Goal: Information Seeking & Learning: Learn about a topic

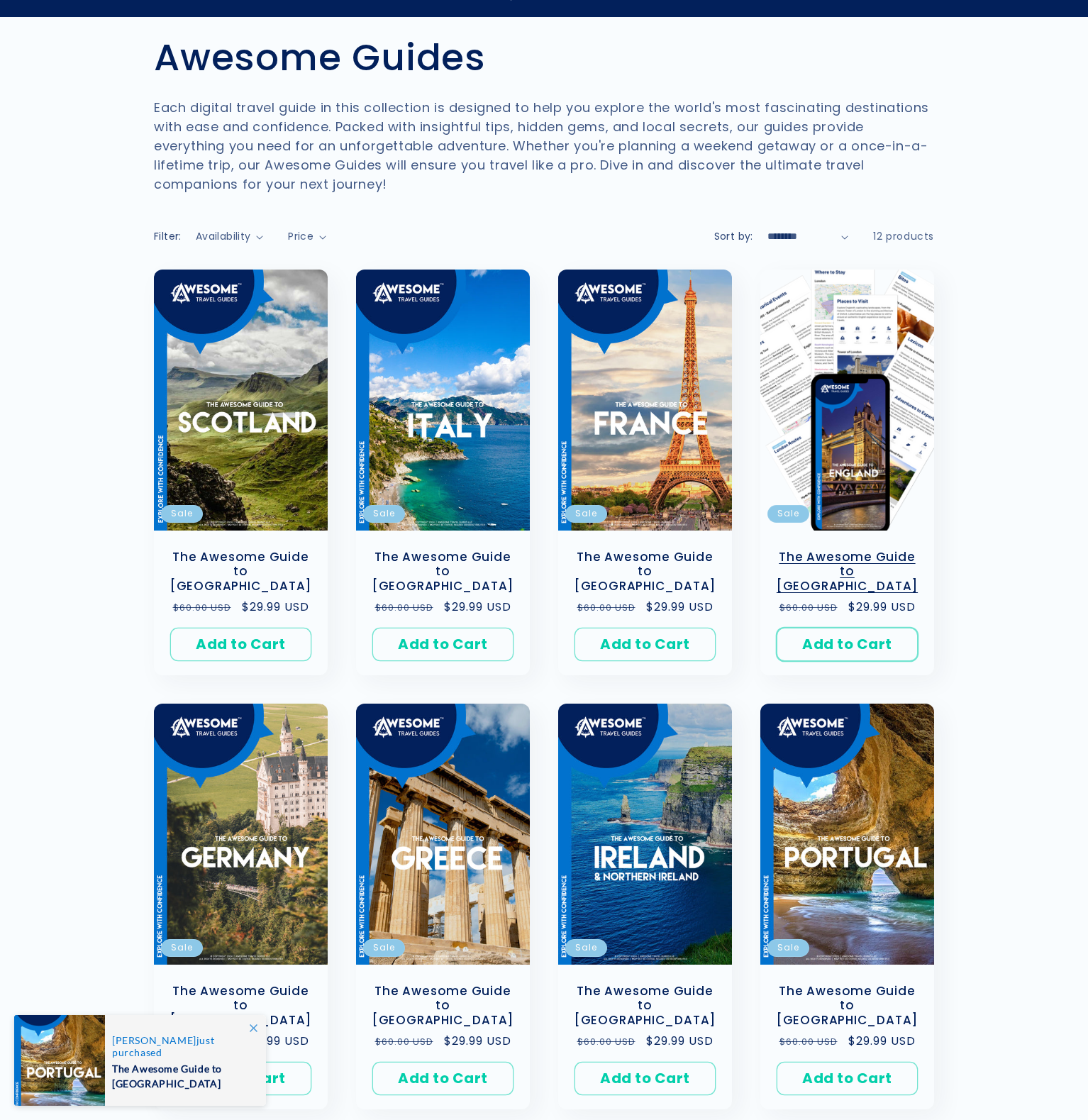
scroll to position [84, 0]
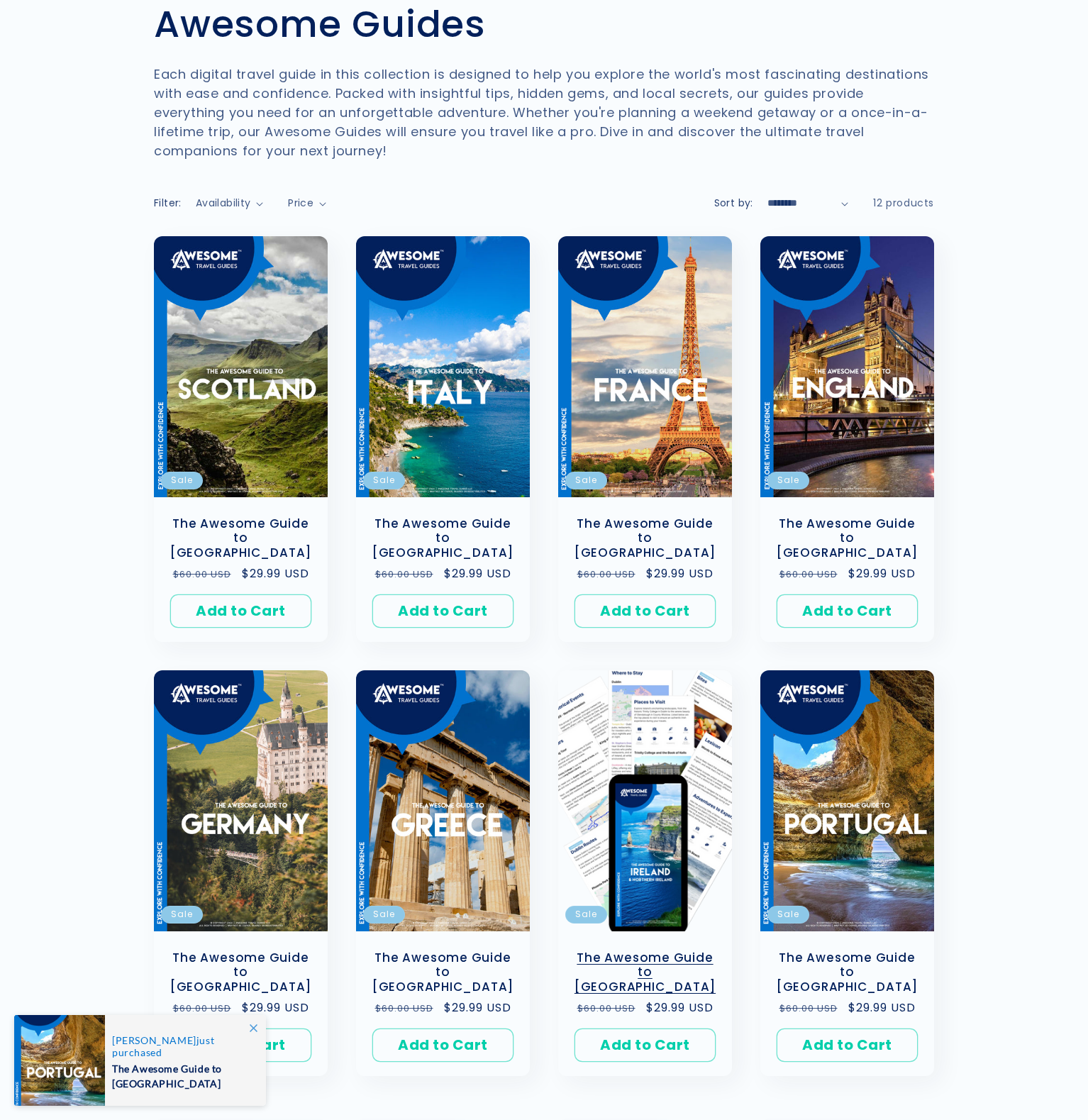
click at [670, 950] on link "The Awesome Guide to [GEOGRAPHIC_DATA]" at bounding box center [646, 972] width 146 height 44
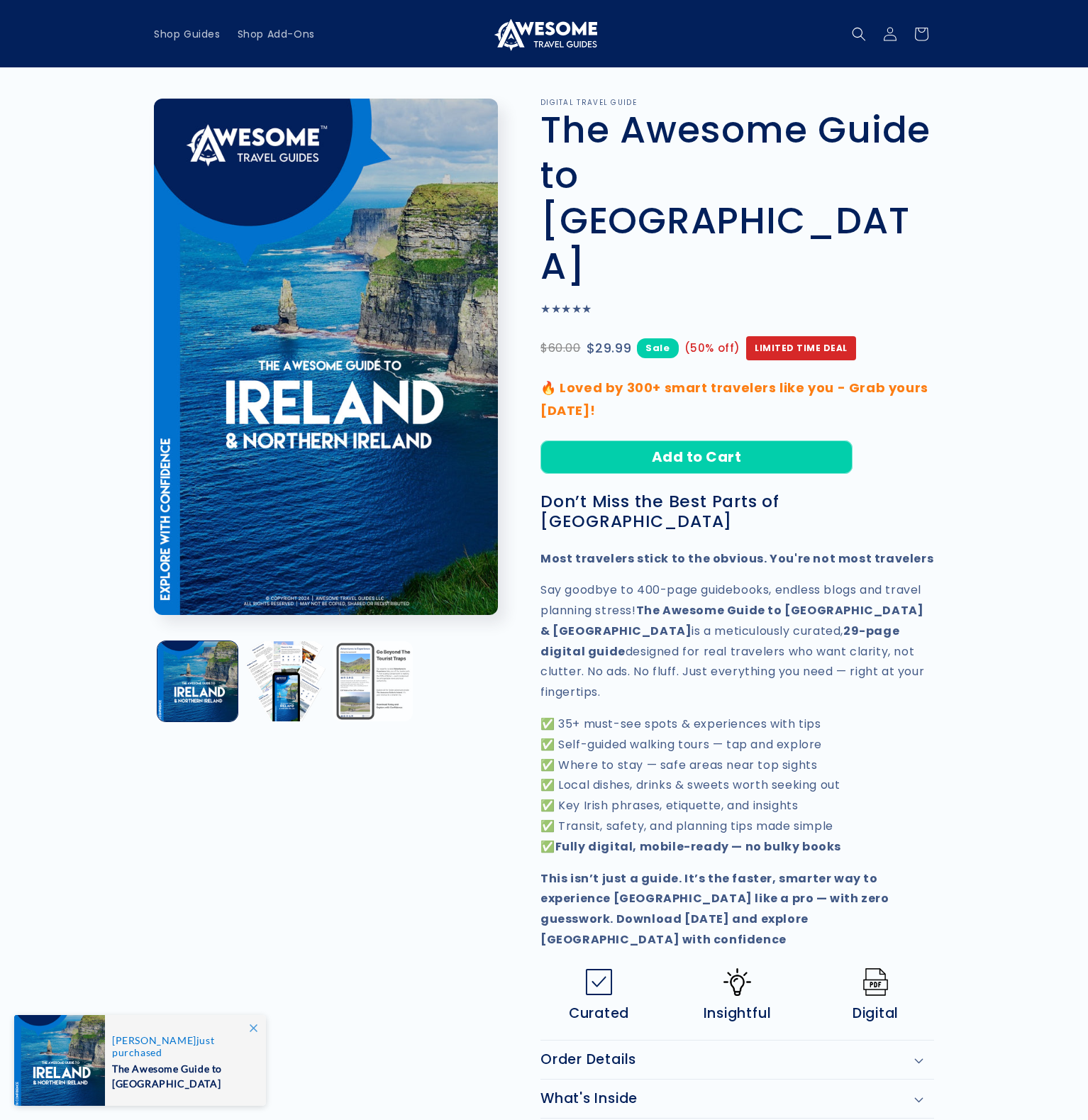
click at [377, 667] on button "Load image 3 in gallery view" at bounding box center [372, 681] width 80 height 80
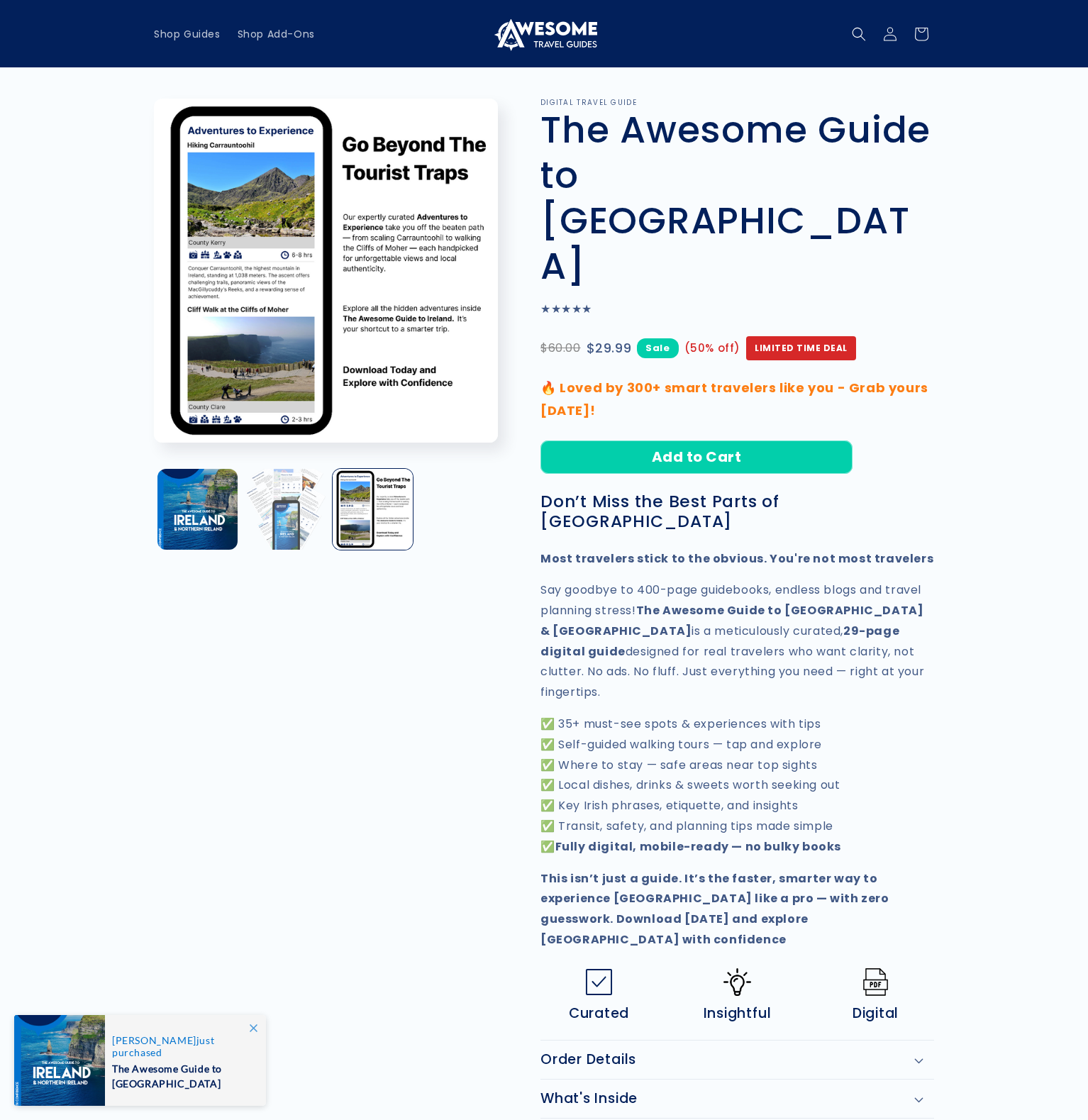
click at [287, 526] on button "Load image 2 in gallery view" at bounding box center [284, 508] width 80 height 80
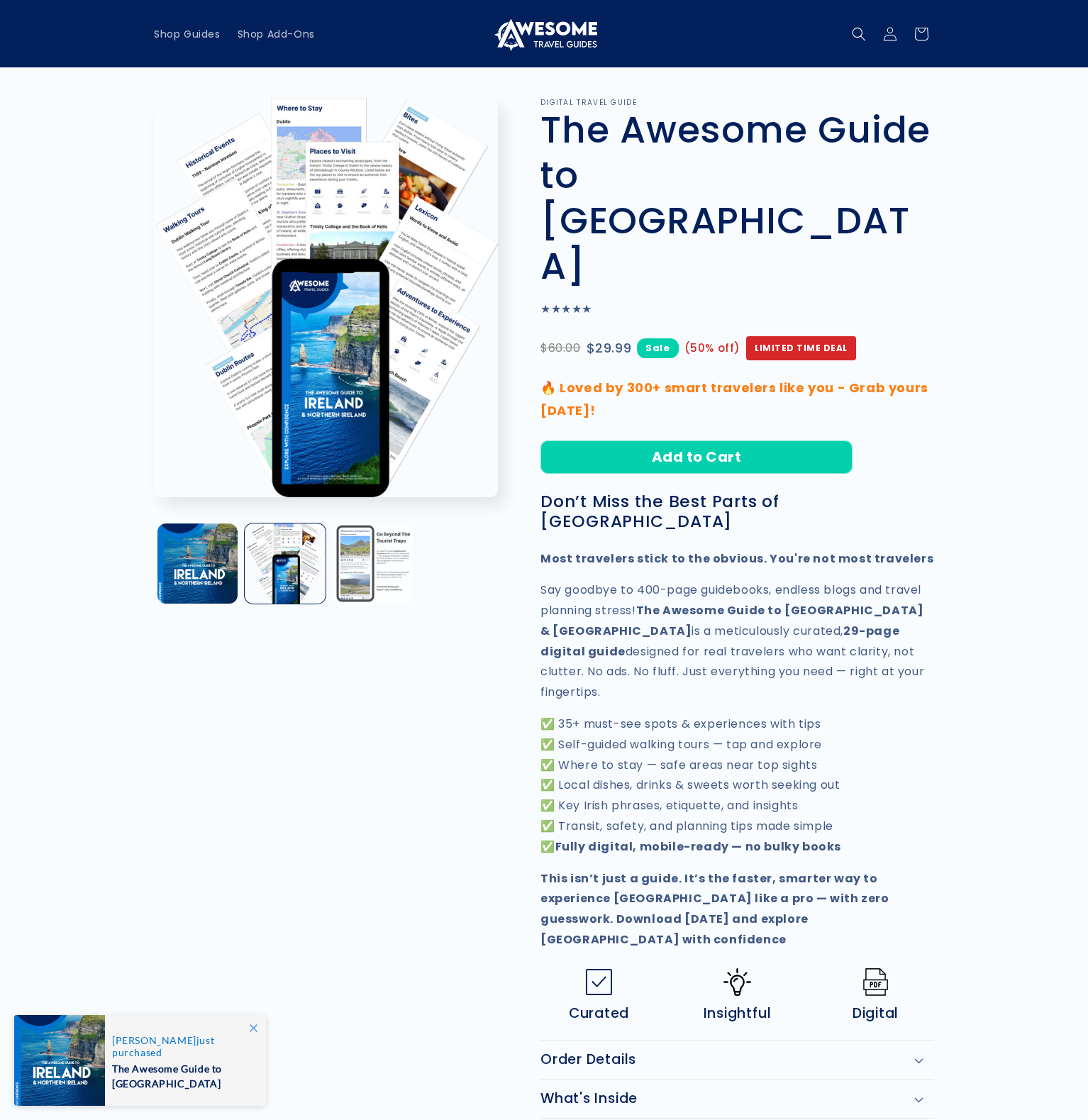
click at [365, 539] on button "Load image 3 in gallery view" at bounding box center [372, 563] width 80 height 80
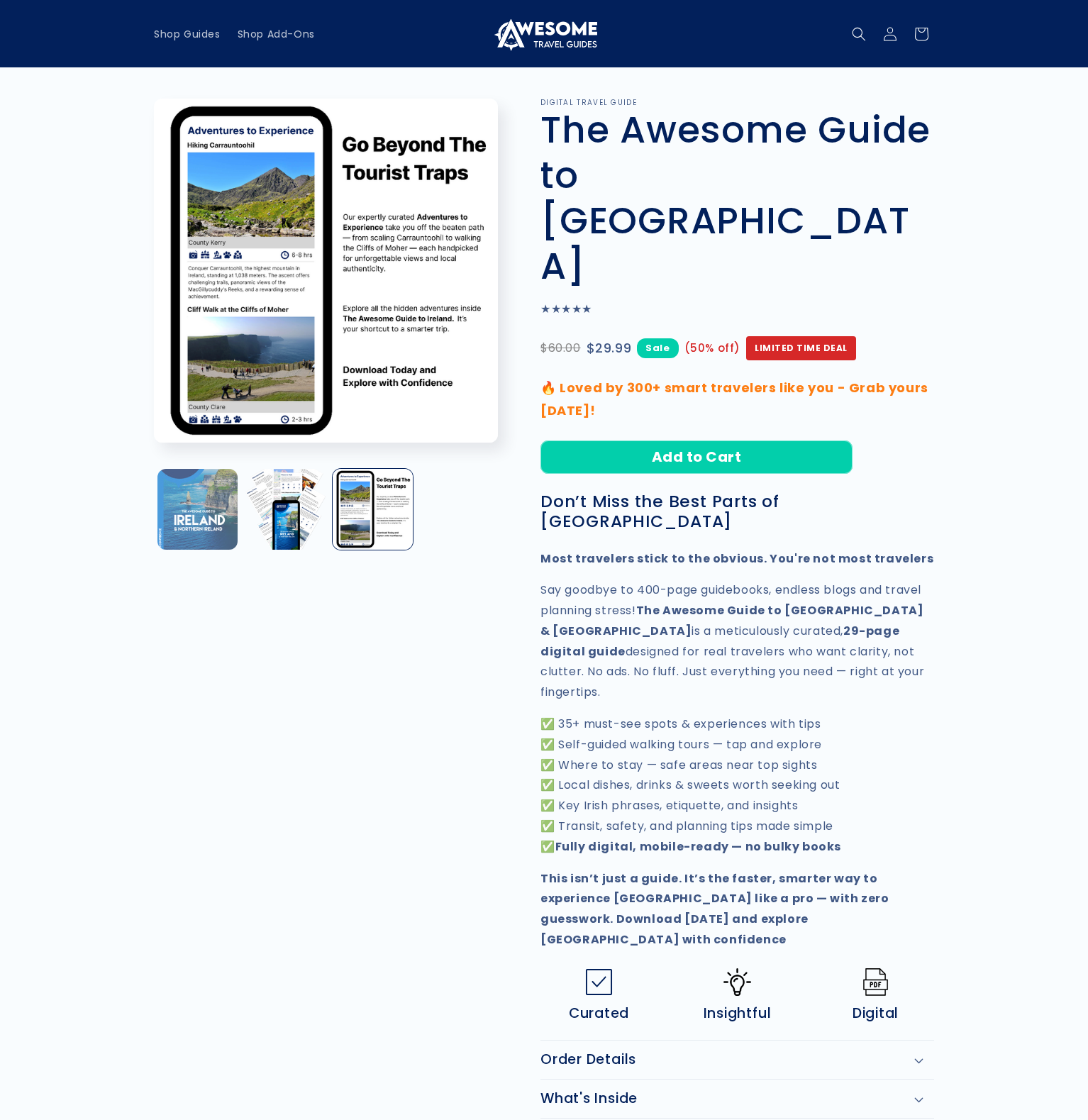
click at [205, 531] on button "Load image 1 in gallery view" at bounding box center [197, 508] width 80 height 80
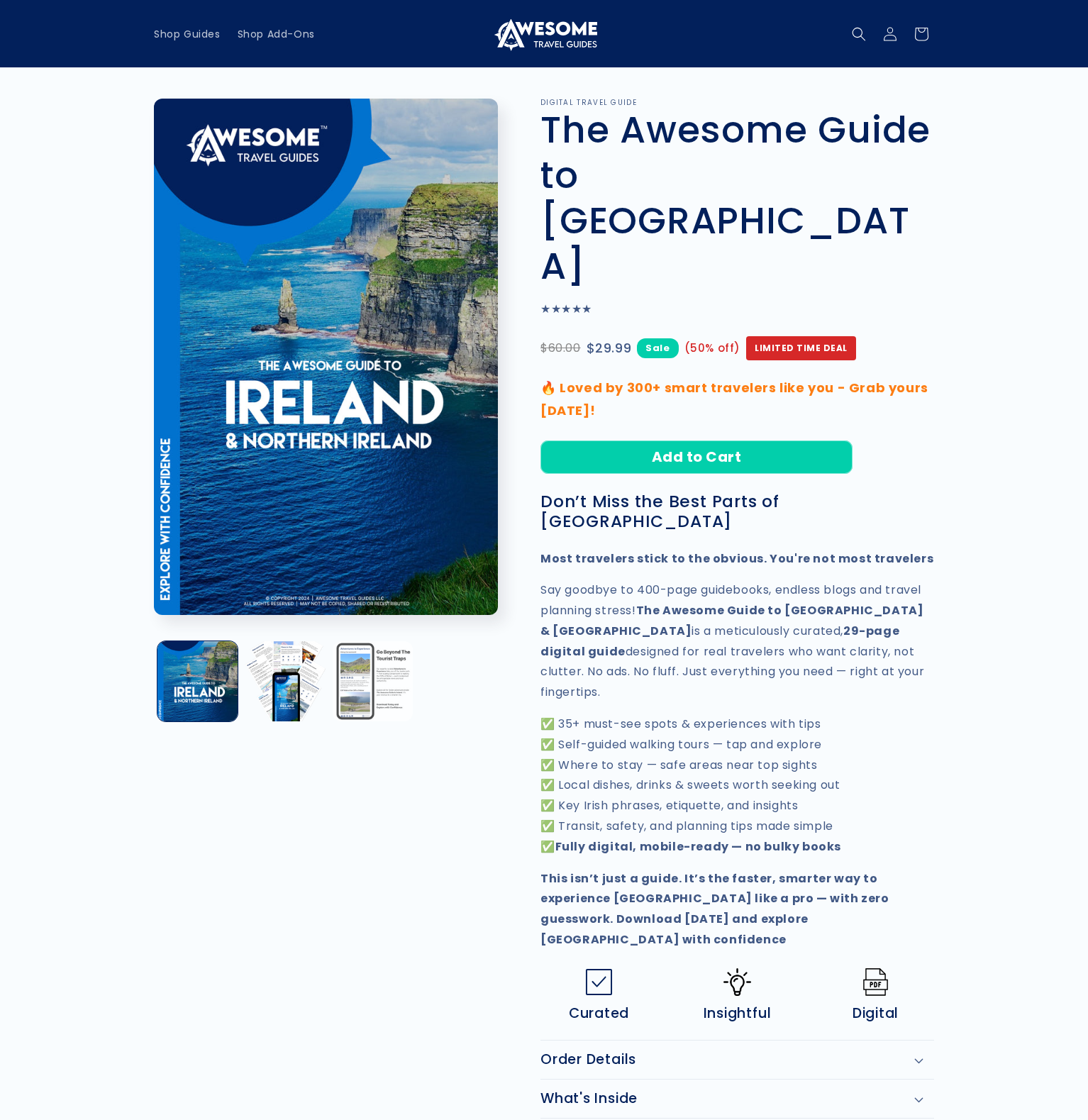
click at [367, 672] on button "Load image 3 in gallery view" at bounding box center [372, 681] width 80 height 80
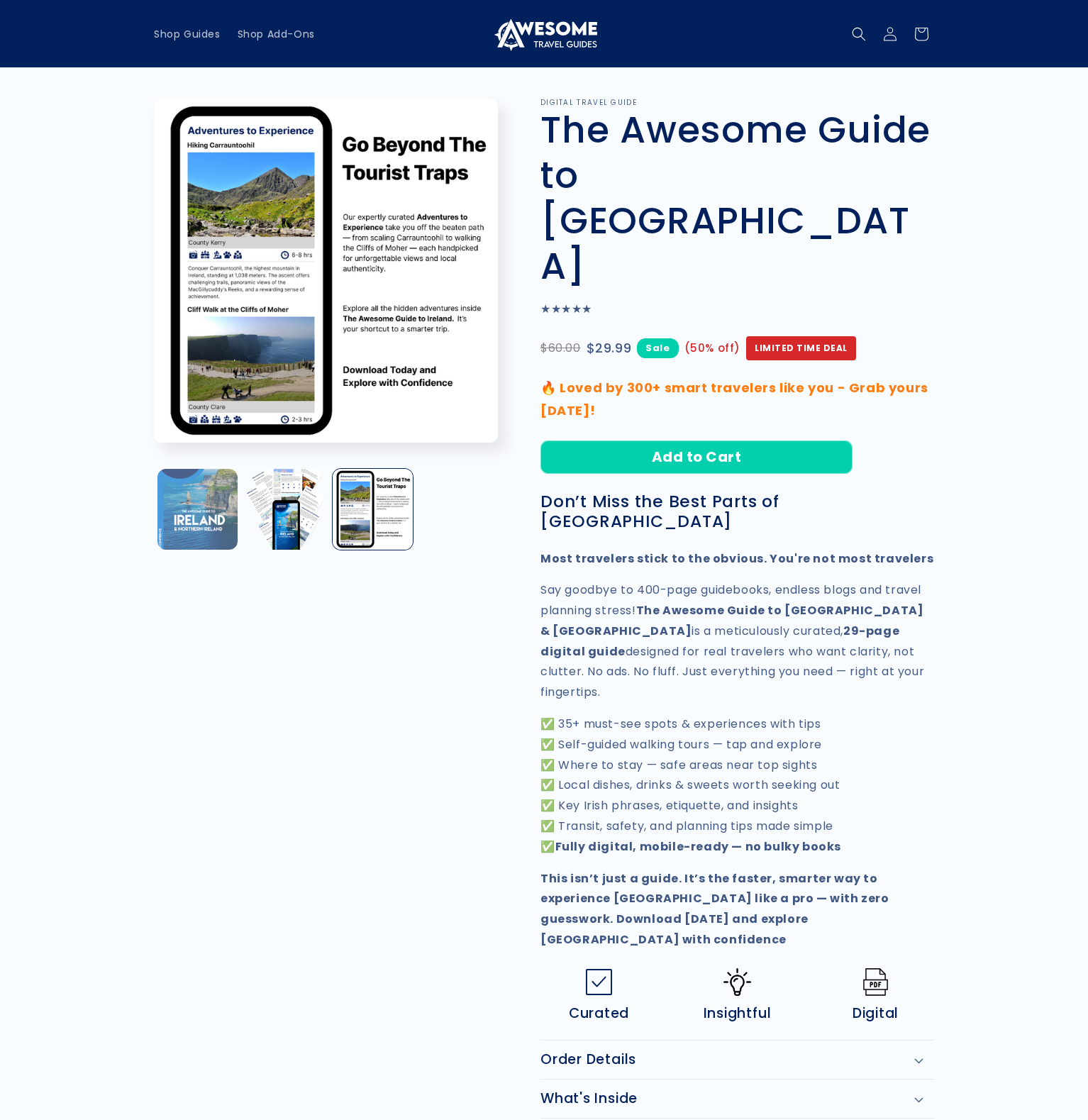
click at [215, 534] on button "Load image 1 in gallery view" at bounding box center [197, 508] width 80 height 80
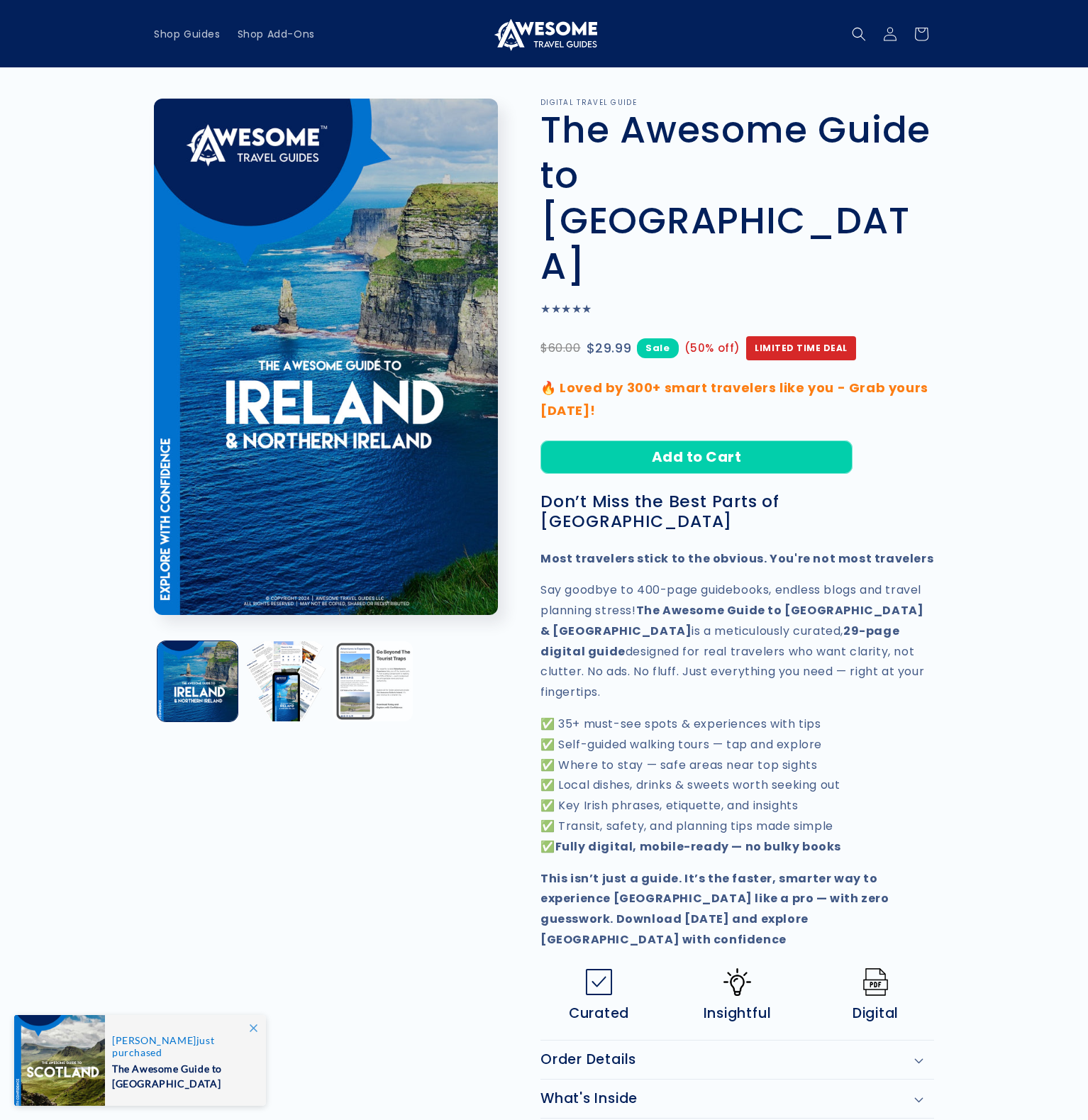
click at [364, 685] on button "Load image 3 in gallery view" at bounding box center [372, 681] width 80 height 80
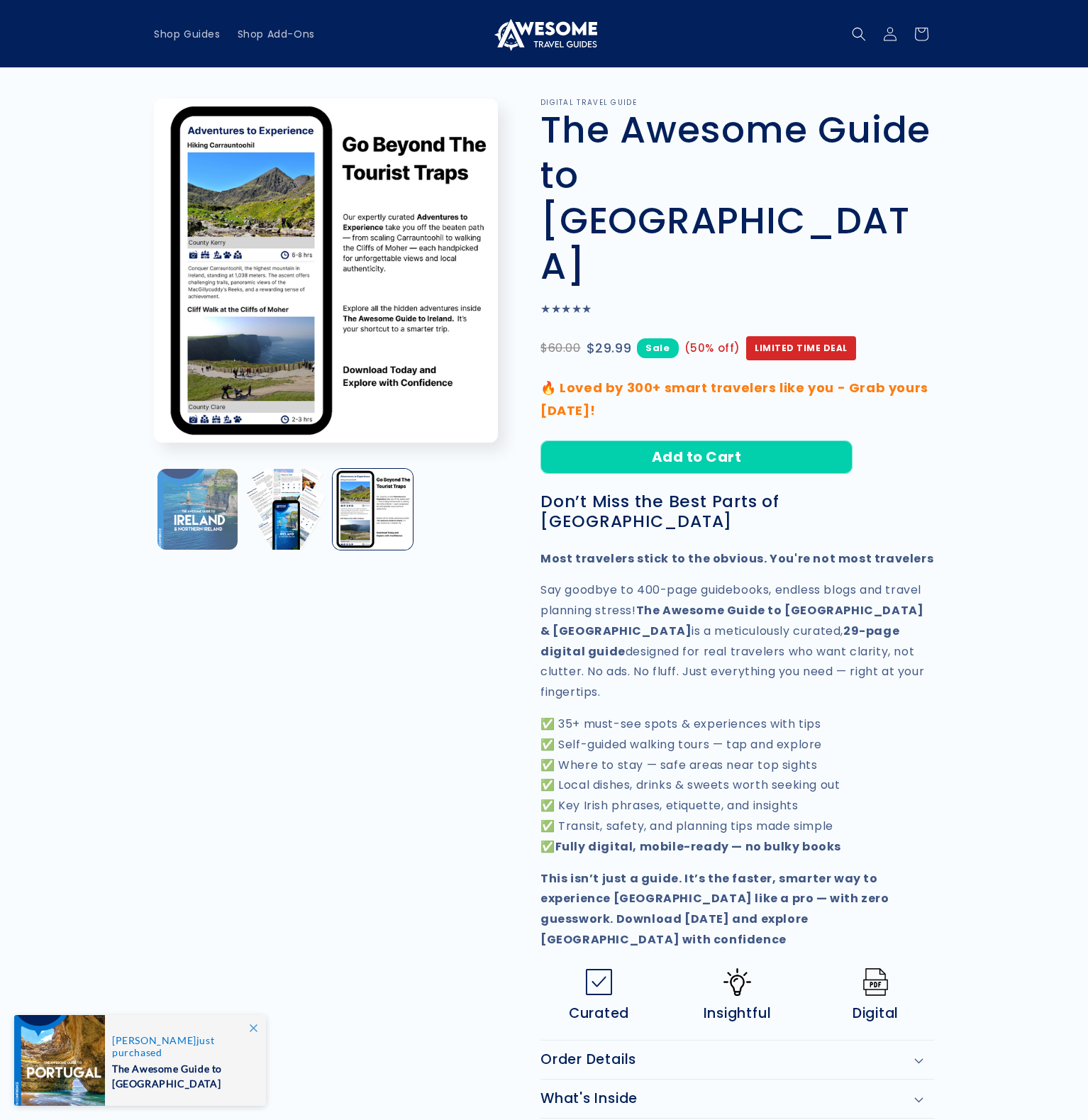
click at [217, 541] on button "Load image 1 in gallery view" at bounding box center [197, 508] width 80 height 80
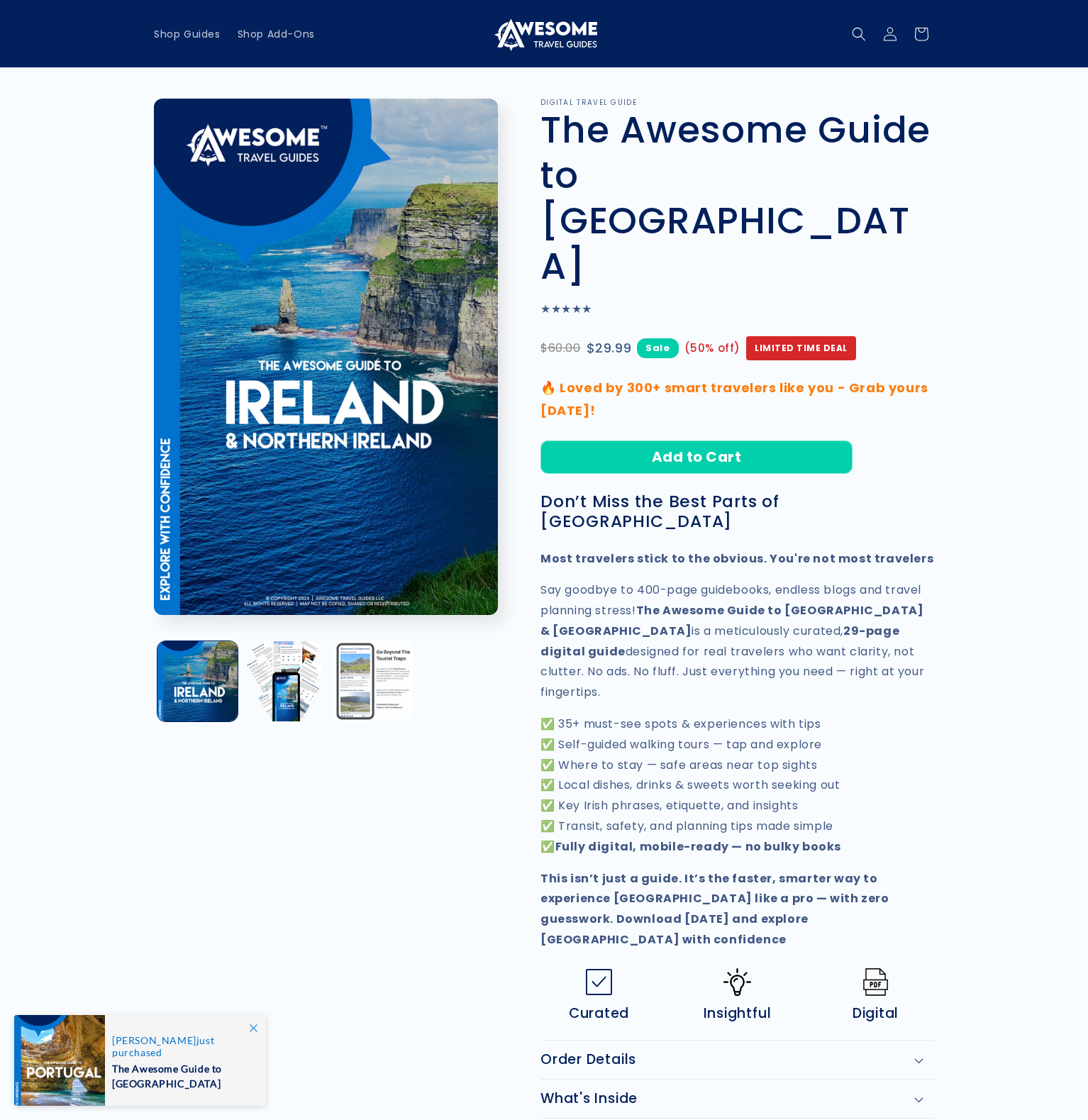
click at [353, 663] on button "Load image 3 in gallery view" at bounding box center [372, 681] width 80 height 80
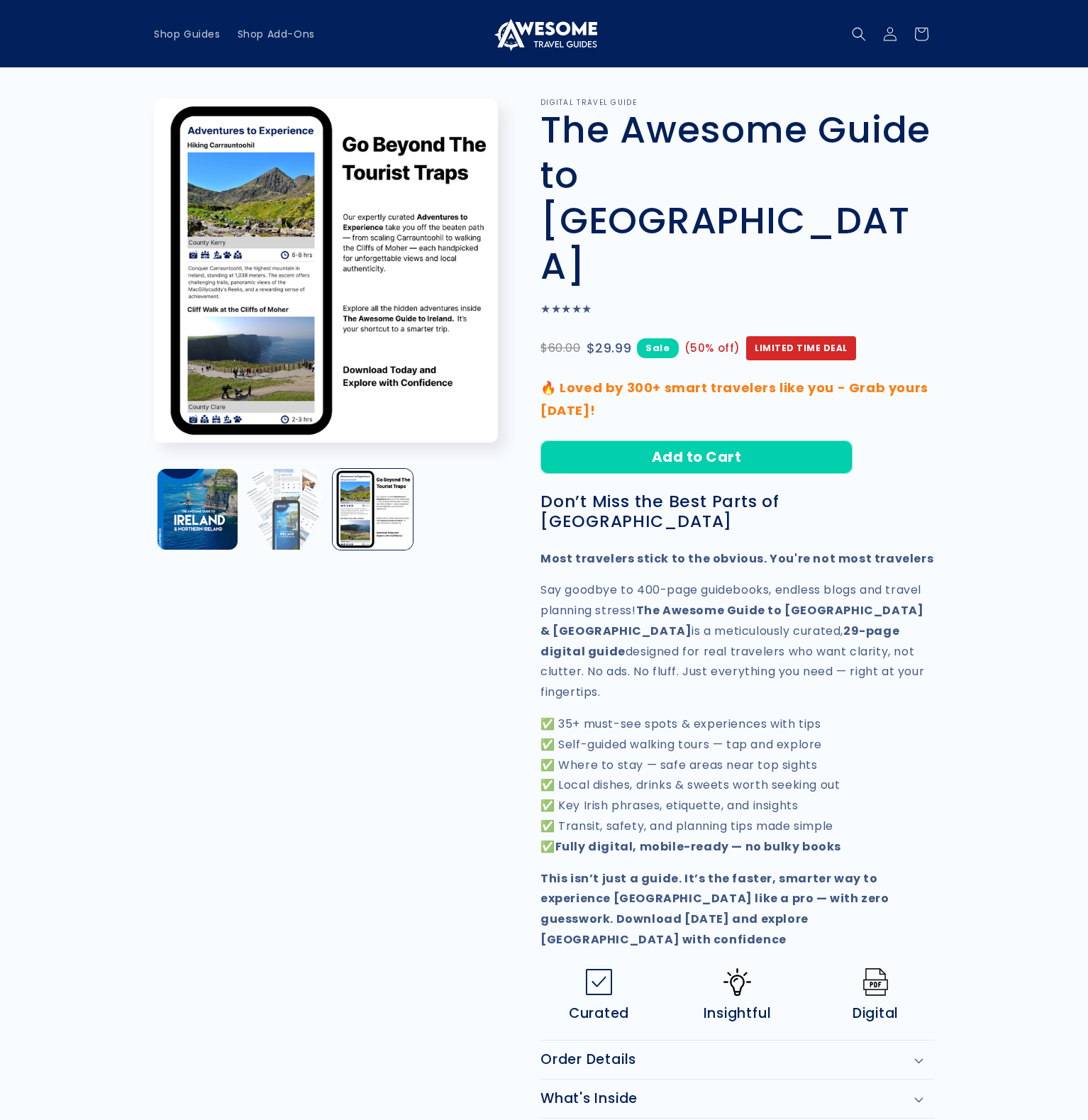
click at [282, 529] on button "Load image 2 in gallery view" at bounding box center [284, 508] width 80 height 80
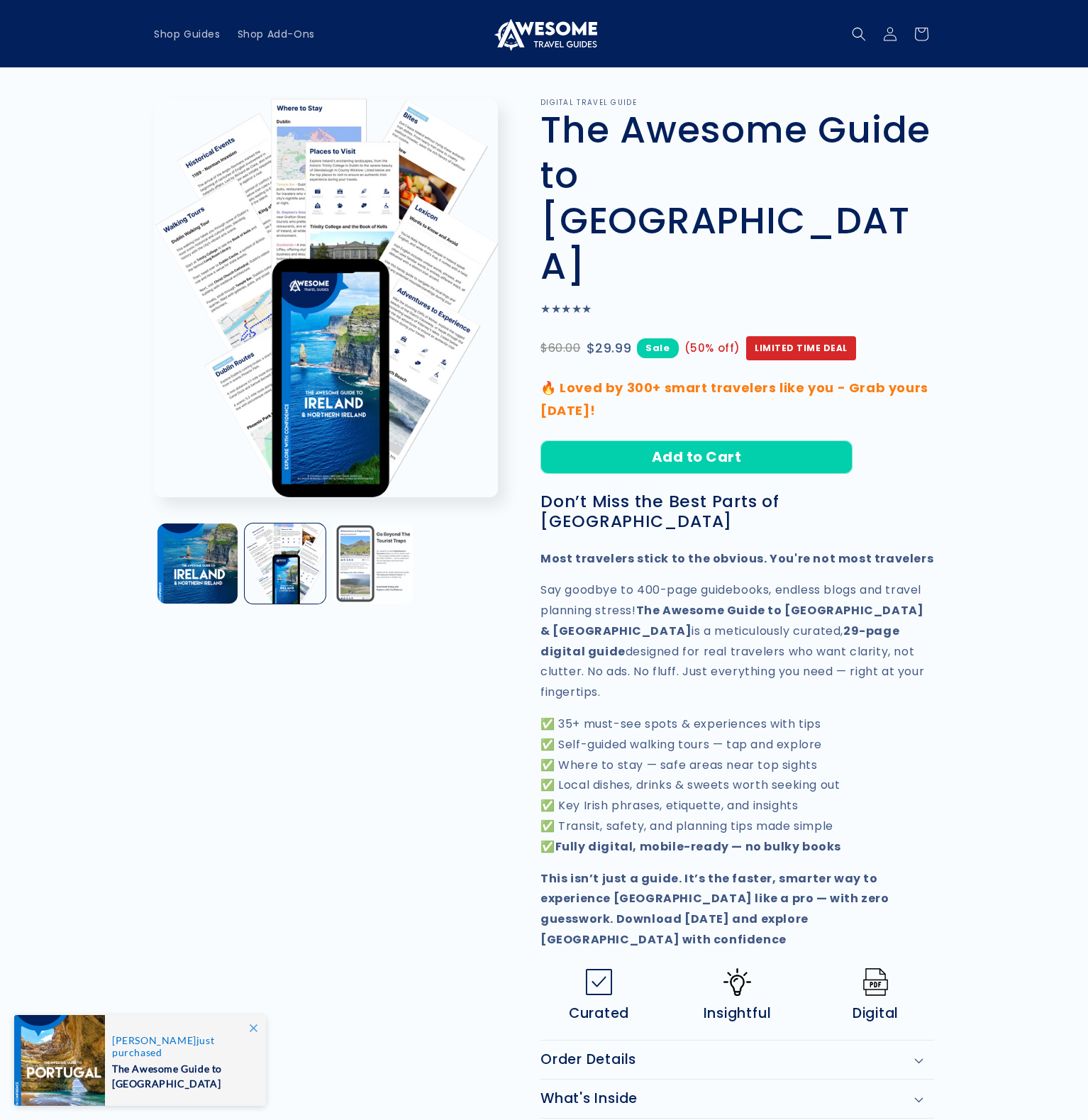
click at [365, 571] on button "Load image 3 in gallery view" at bounding box center [372, 563] width 80 height 80
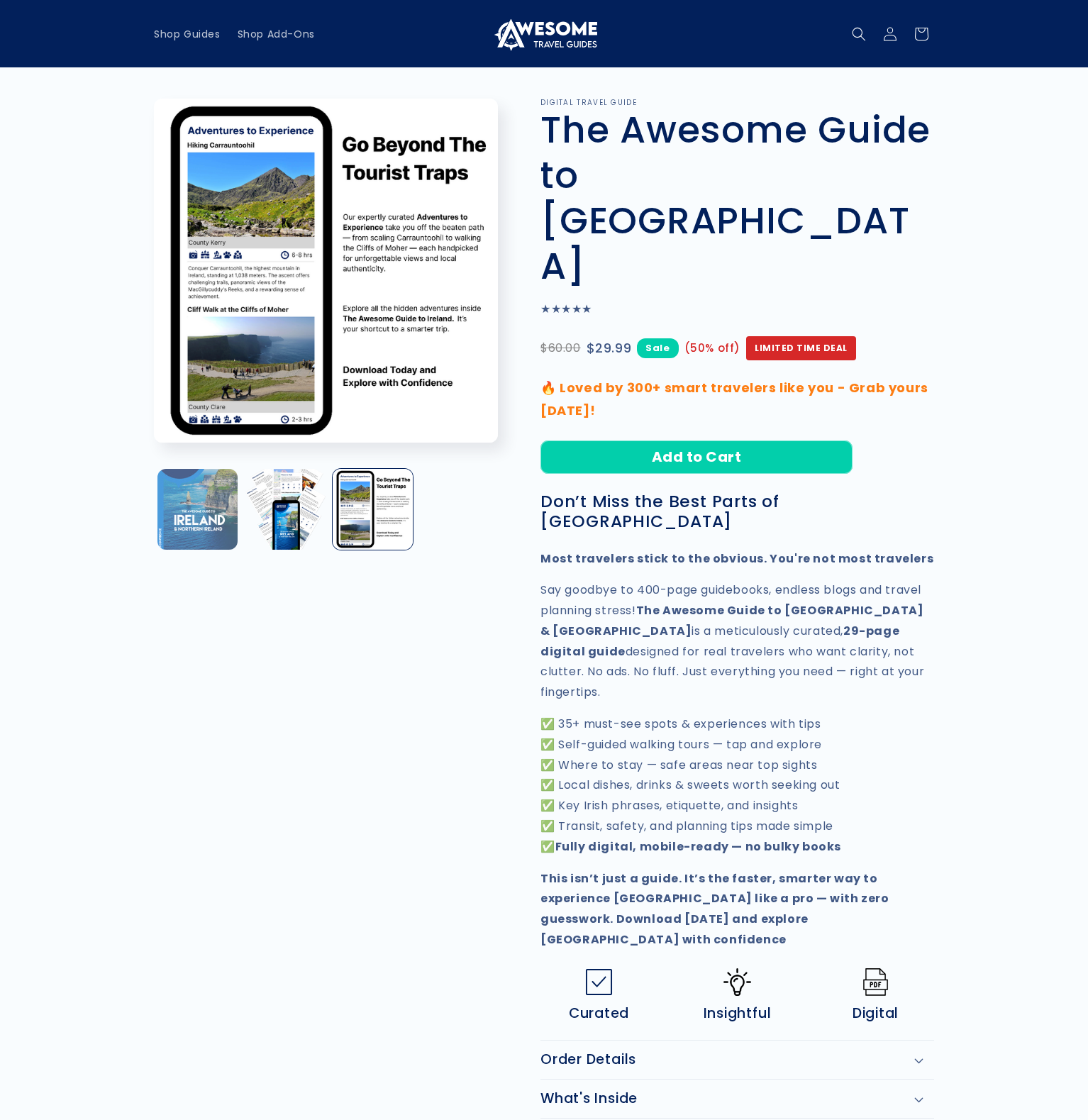
click at [200, 522] on button "Load image 1 in gallery view" at bounding box center [197, 508] width 80 height 80
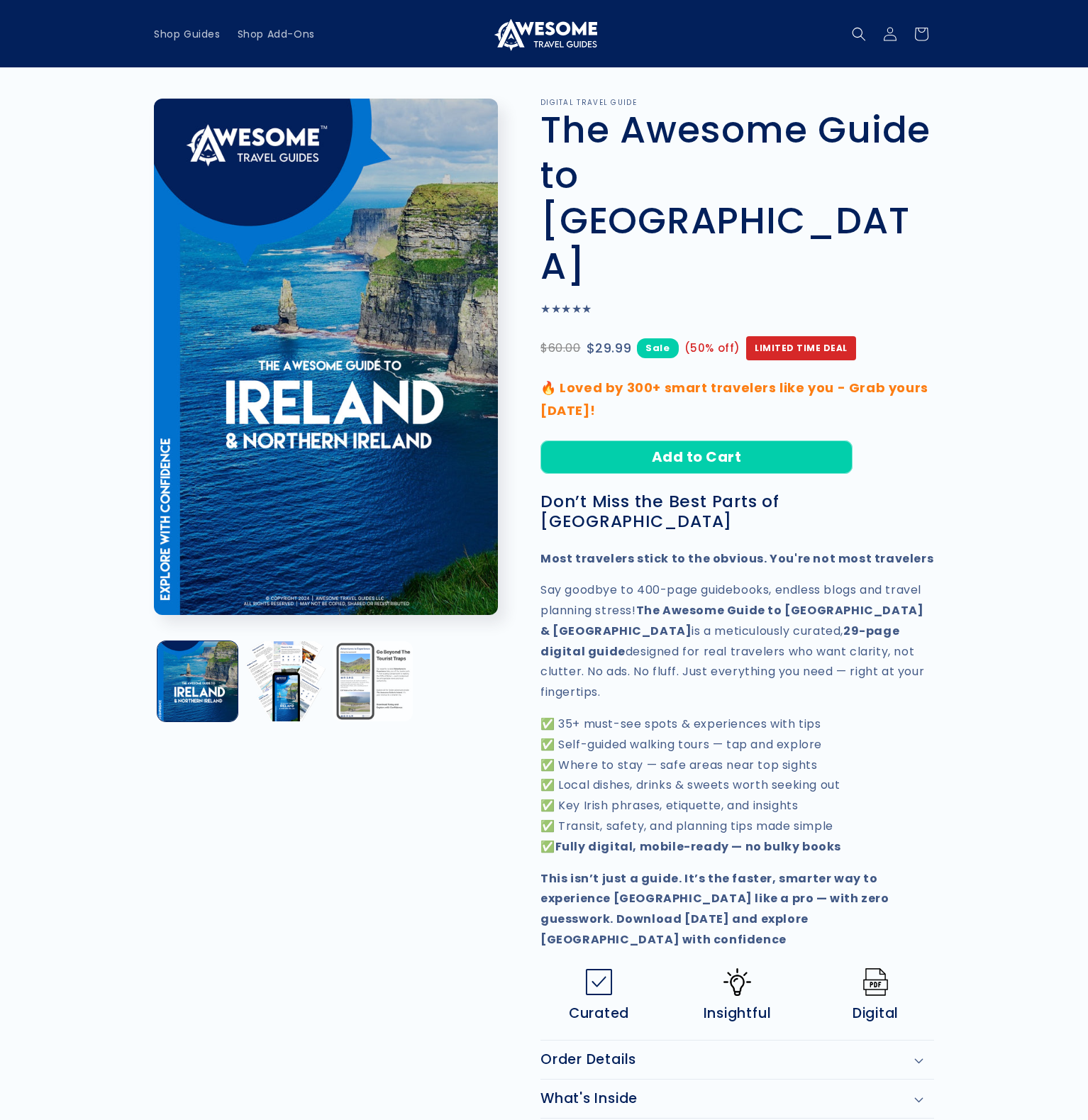
click at [358, 660] on button "Load image 3 in gallery view" at bounding box center [372, 681] width 80 height 80
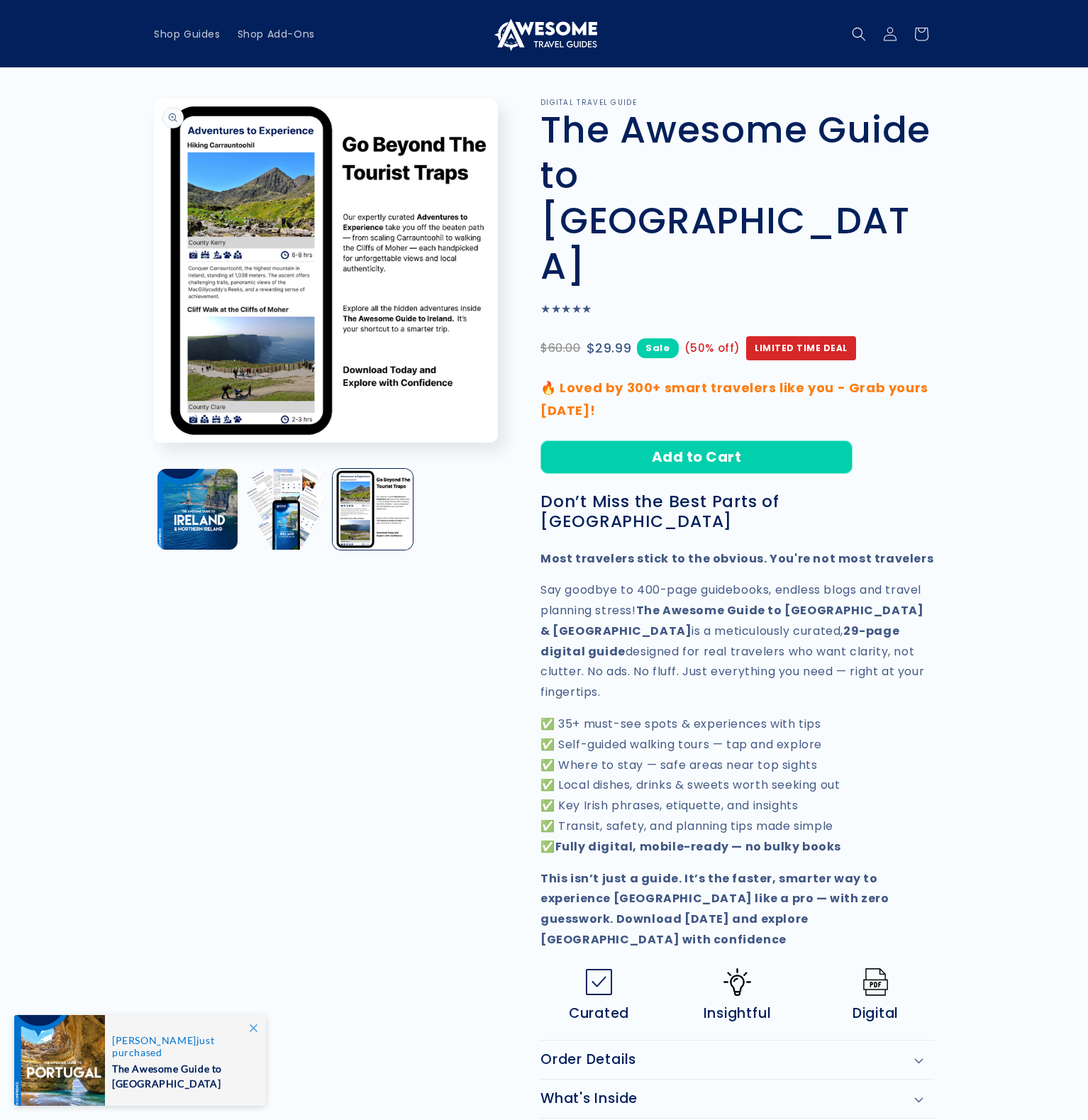
click at [154, 443] on button "Open media 3 in modal" at bounding box center [154, 443] width 0 height 0
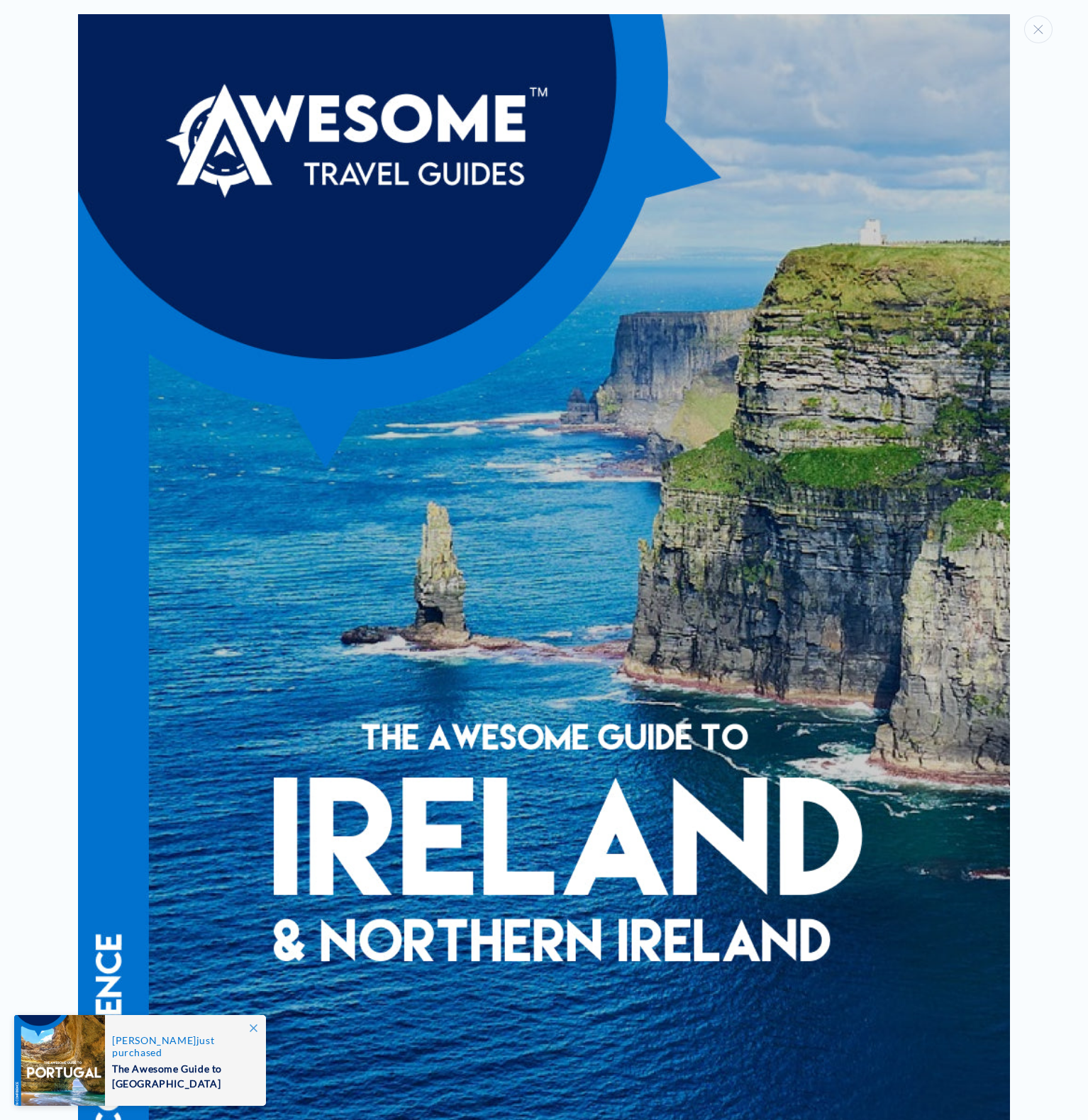
scroll to position [2335, 0]
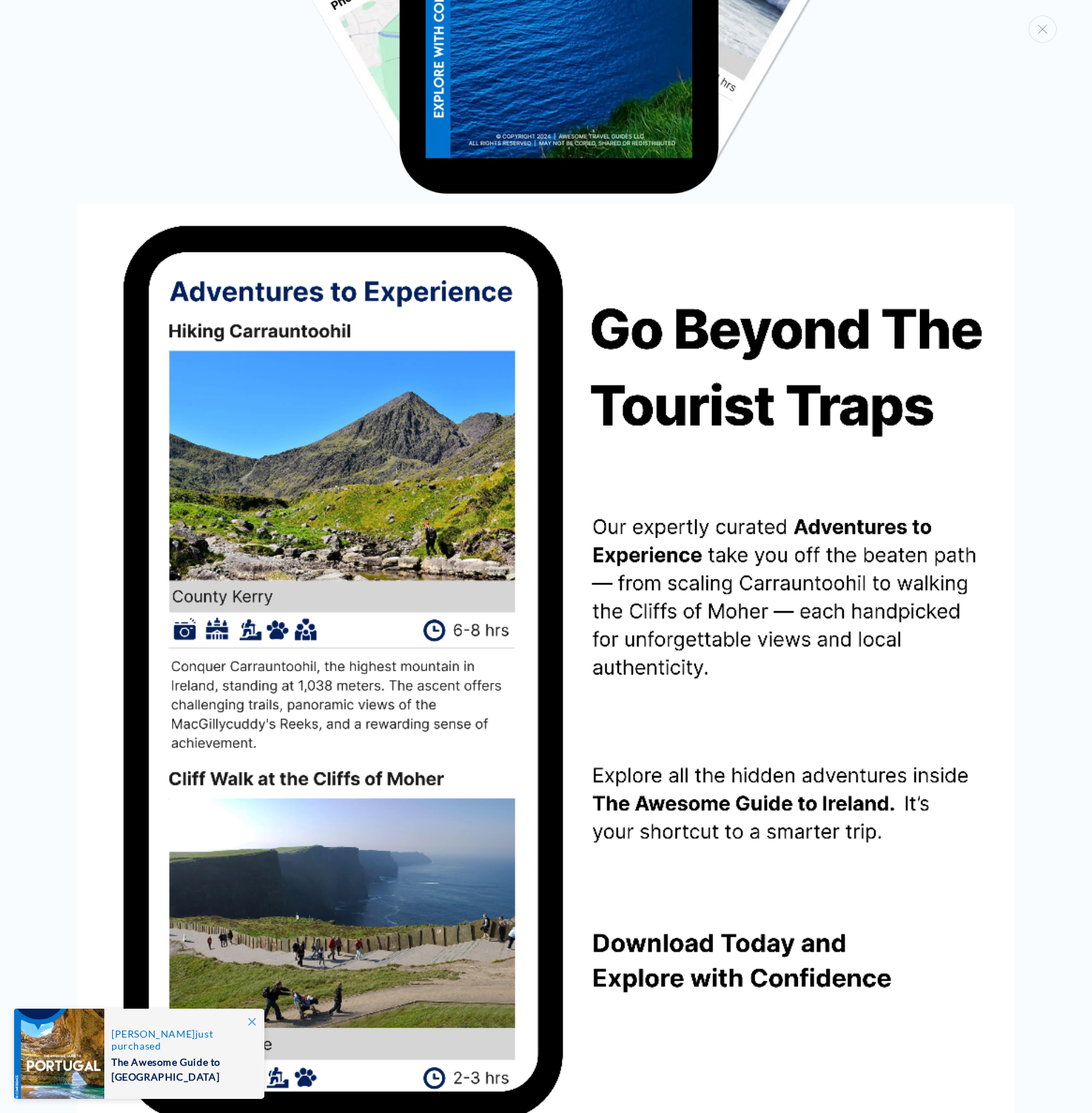
click at [1036, 435] on div "Media gallery" at bounding box center [546, 556] width 1092 height 1113
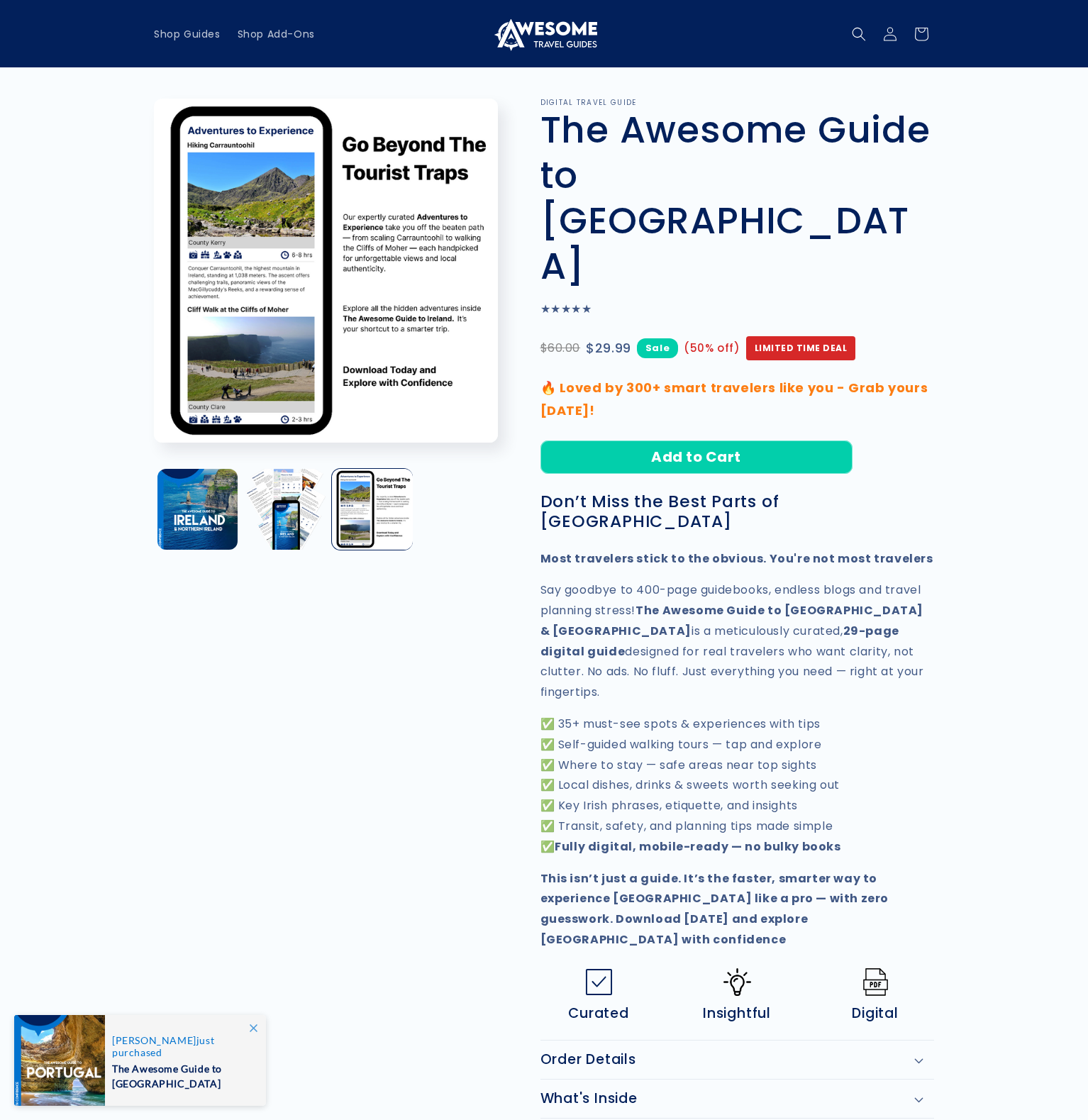
scroll to position [2296, 0]
